Goal: Transaction & Acquisition: Purchase product/service

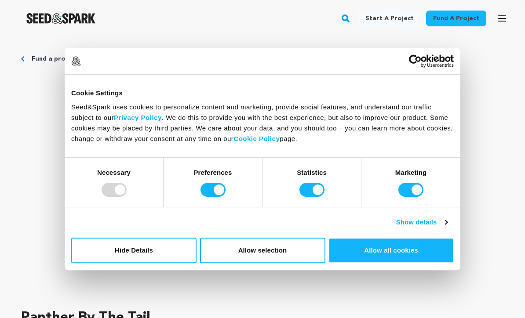
click at [106, 186] on div at bounding box center [114, 190] width 25 height 14
click at [207, 193] on input "Preferences" at bounding box center [213, 190] width 25 height 14
checkbox input "false"
click at [308, 195] on input "Statistics" at bounding box center [311, 190] width 25 height 14
checkbox input "false"
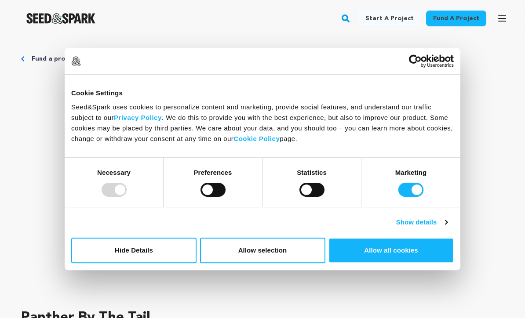
click at [402, 192] on input "Marketing" at bounding box center [410, 190] width 25 height 14
checkbox input "false"
click at [365, 256] on button "Allow all cookies" at bounding box center [391, 251] width 125 height 26
checkbox input "true"
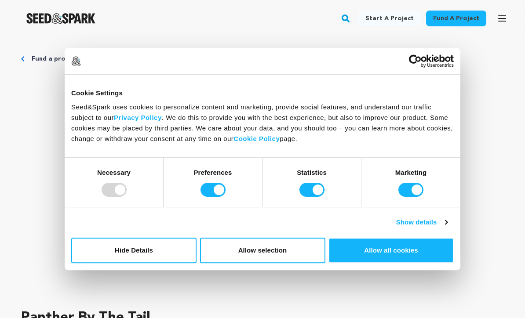
checkbox input "true"
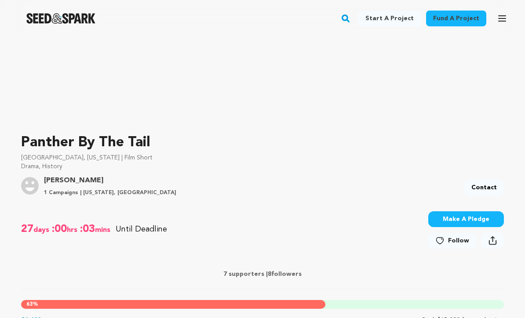
scroll to position [179, 0]
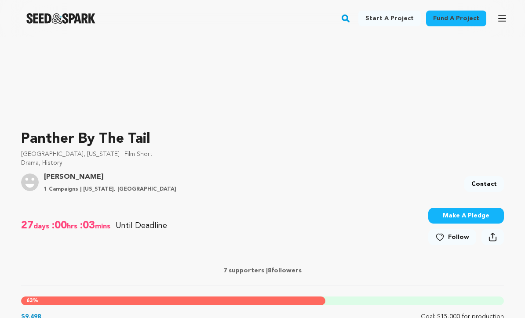
click at [450, 216] on button "Make A Pledge" at bounding box center [466, 216] width 76 height 16
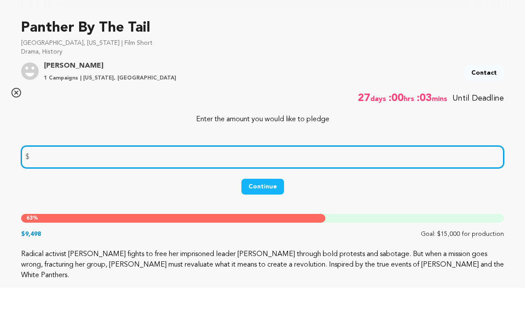
scroll to position [260, 0]
type input "50"
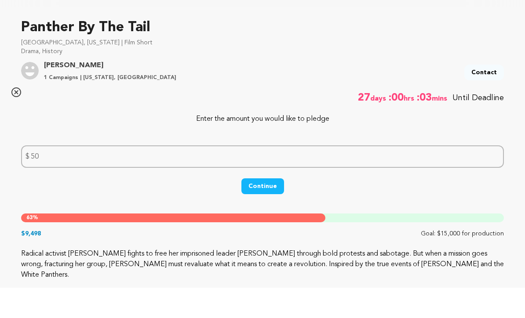
click at [259, 209] on button "Continue" at bounding box center [262, 217] width 43 height 16
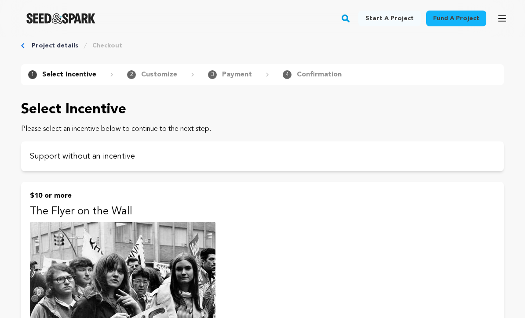
scroll to position [13, 0]
click at [162, 161] on p "Support without an incentive" at bounding box center [262, 157] width 465 height 12
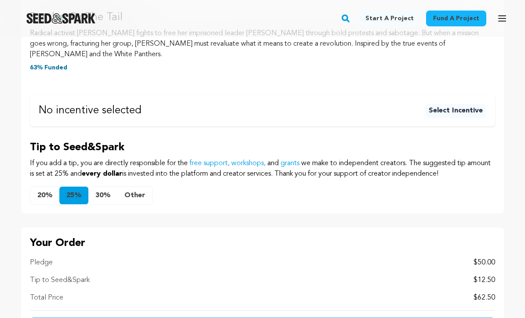
scroll to position [434, 0]
click at [127, 200] on button "Other" at bounding box center [134, 196] width 35 height 18
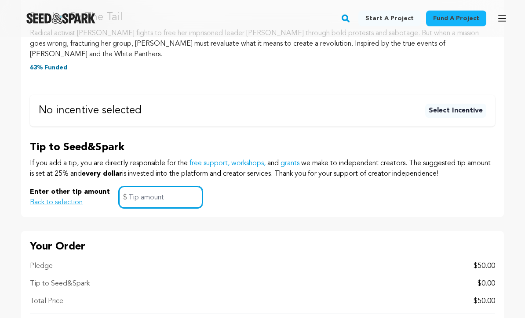
click at [139, 200] on input "text" at bounding box center [161, 197] width 84 height 22
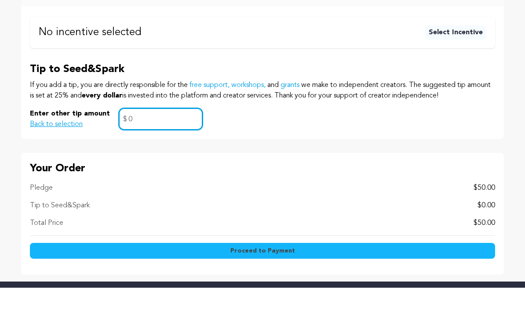
scroll to position [482, 0]
type input "0"
click at [137, 274] on button "Proceed to Payment" at bounding box center [262, 282] width 465 height 16
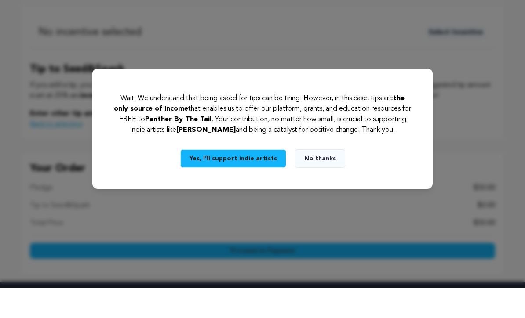
scroll to position [512, 0]
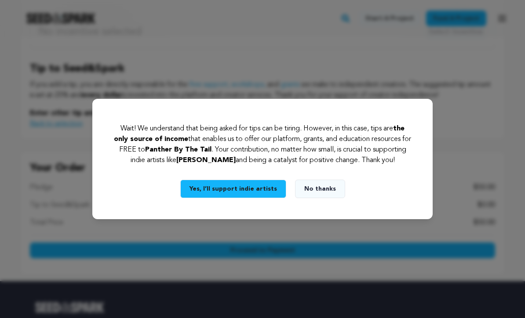
click at [208, 198] on button "Yes, I’ll support indie artists" at bounding box center [233, 189] width 106 height 18
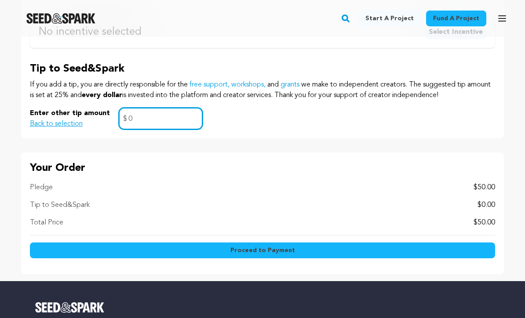
scroll to position [512, 0]
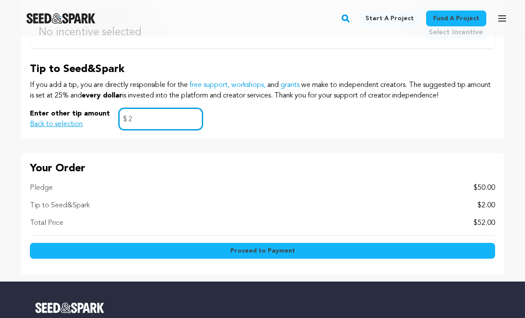
type input "2"
click at [121, 252] on button "Proceed to Payment" at bounding box center [262, 251] width 465 height 16
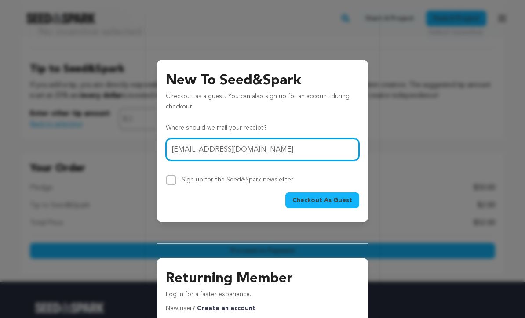
type input "robertcgorman@gmail.com"
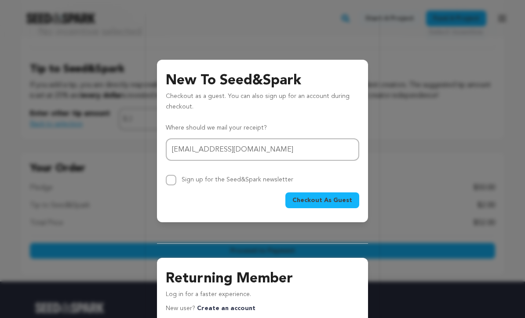
click at [305, 203] on span "Checkout As Guest" at bounding box center [322, 200] width 60 height 9
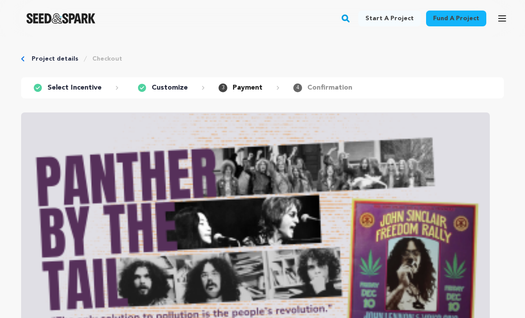
scroll to position [307, 0]
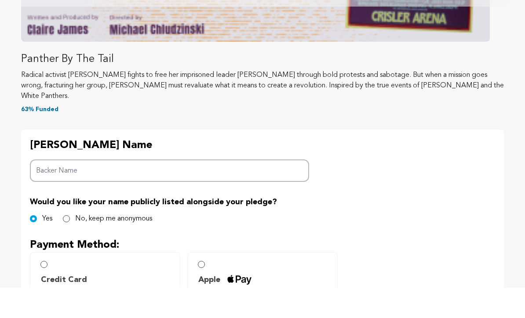
click at [37, 195] on input "Backer Name" at bounding box center [169, 201] width 279 height 22
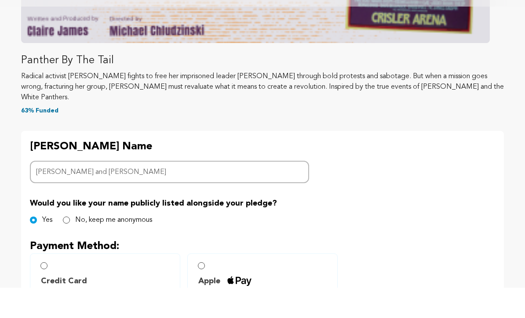
scroll to position [312, 0]
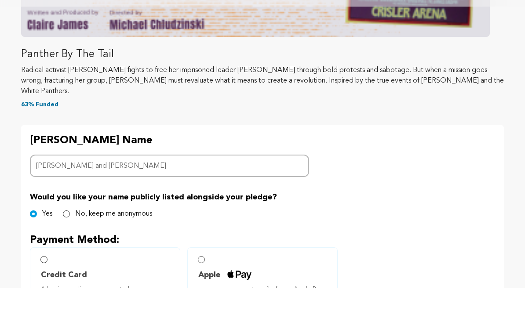
type input "Bob and Kathy Gorman"
click at [203, 287] on input "Apple Insert your account email of your Apple Pay." at bounding box center [201, 290] width 7 height 7
